Goal: Navigation & Orientation: Find specific page/section

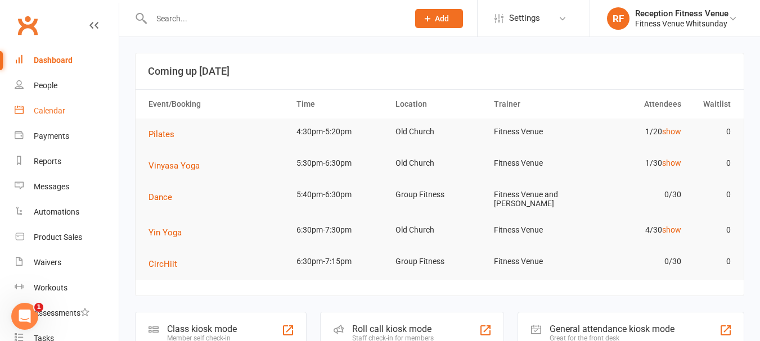
click at [55, 102] on link "Calendar" at bounding box center [67, 110] width 104 height 25
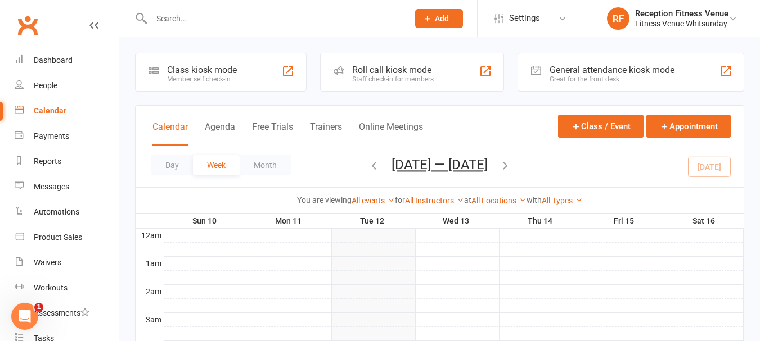
click at [553, 66] on div "General attendance kiosk mode" at bounding box center [611, 70] width 125 height 11
